Goal: Task Accomplishment & Management: Use online tool/utility

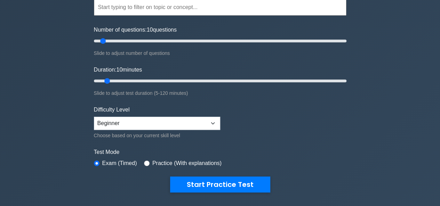
scroll to position [70, 0]
drag, startPoint x: 108, startPoint y: 81, endPoint x: 354, endPoint y: 82, distance: 245.8
type input "120"
click at [346, 82] on input "Duration: 120 minutes" at bounding box center [220, 81] width 252 height 8
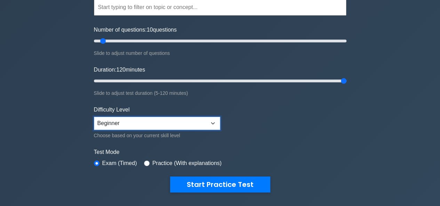
click at [219, 123] on select "Beginner Intermediate Expert" at bounding box center [157, 123] width 126 height 13
select select "expert"
click at [94, 117] on select "Beginner Intermediate Expert" at bounding box center [157, 123] width 126 height 13
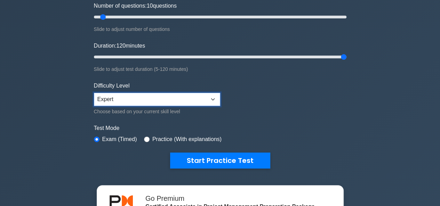
scroll to position [104, 0]
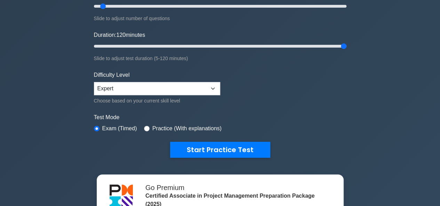
click at [154, 130] on label "Practice (With explanations)" at bounding box center [186, 128] width 69 height 8
click at [145, 128] on input "radio" at bounding box center [147, 129] width 6 height 6
radio input "true"
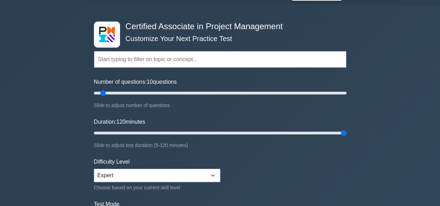
scroll to position [0, 0]
